Goal: Task Accomplishment & Management: Use online tool/utility

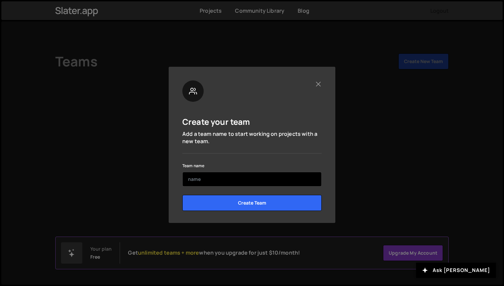
click at [256, 181] on input "text" at bounding box center [251, 179] width 139 height 15
type input "Atlantic Insider"
click at [182, 195] on input "Create Team" at bounding box center [251, 203] width 139 height 16
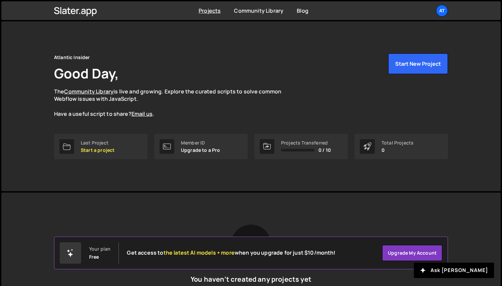
click at [252, 208] on div "Slater is designed for desktop use. Please use a larger screen to access the fu…" at bounding box center [251, 274] width 414 height 164
click at [410, 65] on button "Start New Project" at bounding box center [418, 63] width 60 height 21
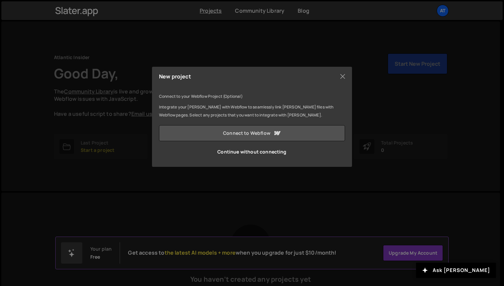
click at [276, 130] on icon at bounding box center [277, 133] width 8 height 8
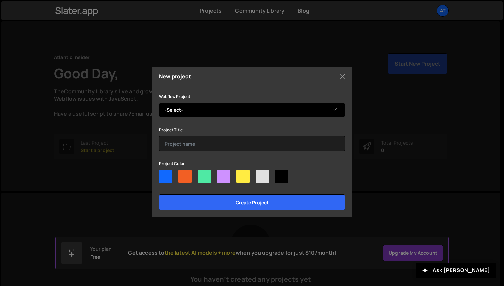
click at [238, 105] on select "-Select- Atlantic Insider" at bounding box center [252, 110] width 186 height 15
select select "68a6e1727dd7a85869188bf9"
click at [159, 103] on select "-Select- Atlantic Insider" at bounding box center [252, 110] width 186 height 15
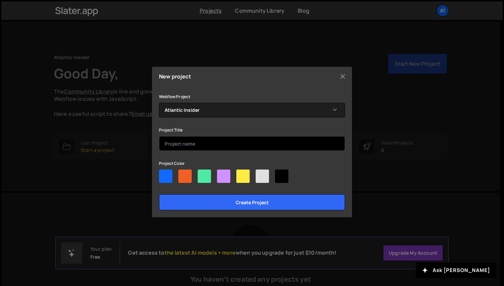
click at [236, 141] on input "text" at bounding box center [252, 143] width 186 height 15
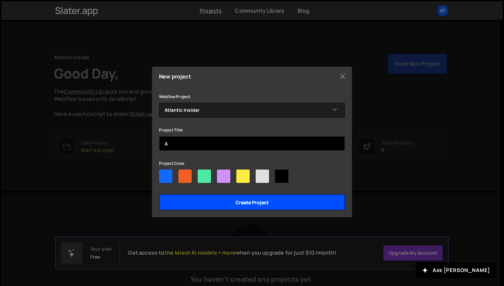
type input "A"
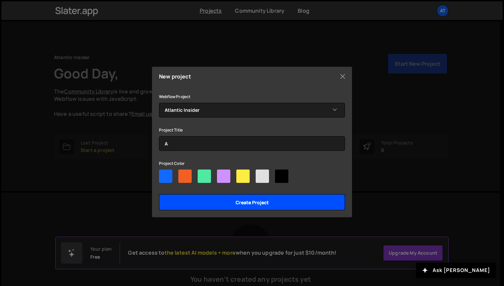
click at [255, 207] on input "Create project" at bounding box center [252, 202] width 186 height 16
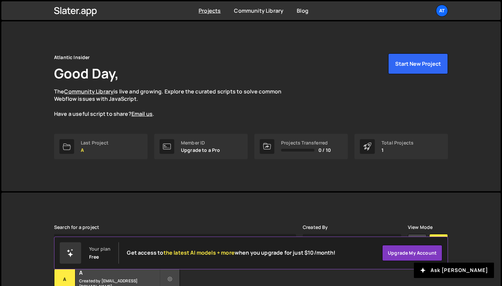
scroll to position [57, 0]
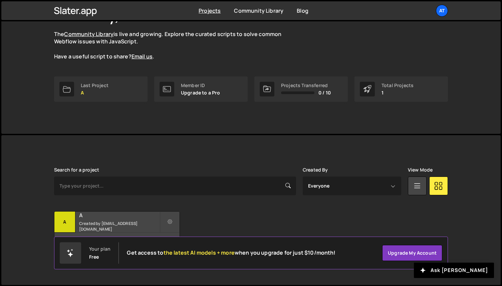
click at [123, 222] on div "A Created by johnraygoza213@gmail.com" at bounding box center [116, 222] width 125 height 21
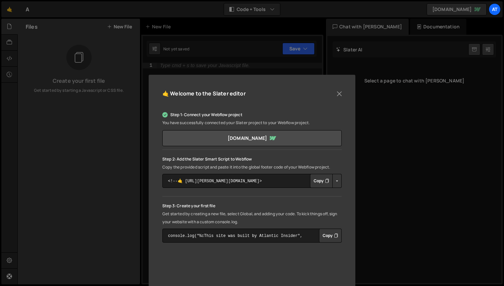
scroll to position [0, 0]
click at [336, 92] on button "Close" at bounding box center [340, 93] width 10 height 10
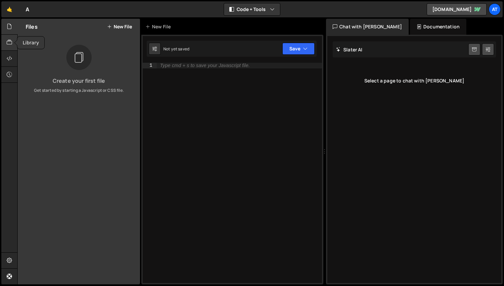
click at [10, 42] on icon at bounding box center [9, 42] width 5 height 7
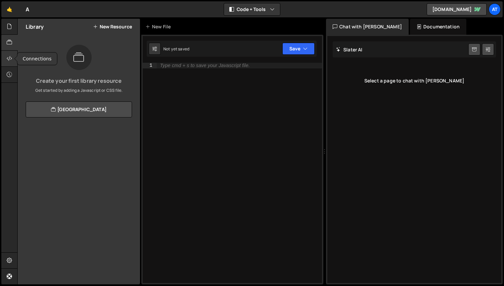
click at [10, 57] on icon at bounding box center [9, 58] width 5 height 7
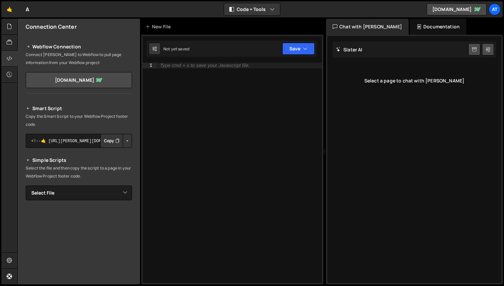
click at [3, 86] on div at bounding box center [9, 152] width 16 height 266
